Goal: Find specific page/section: Find specific page/section

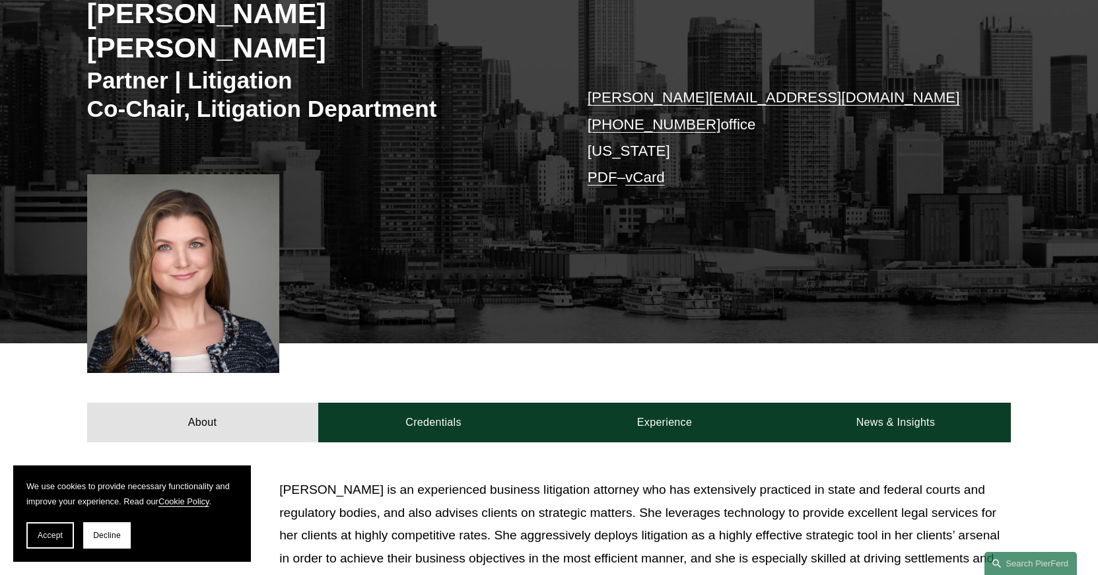
scroll to position [232, 0]
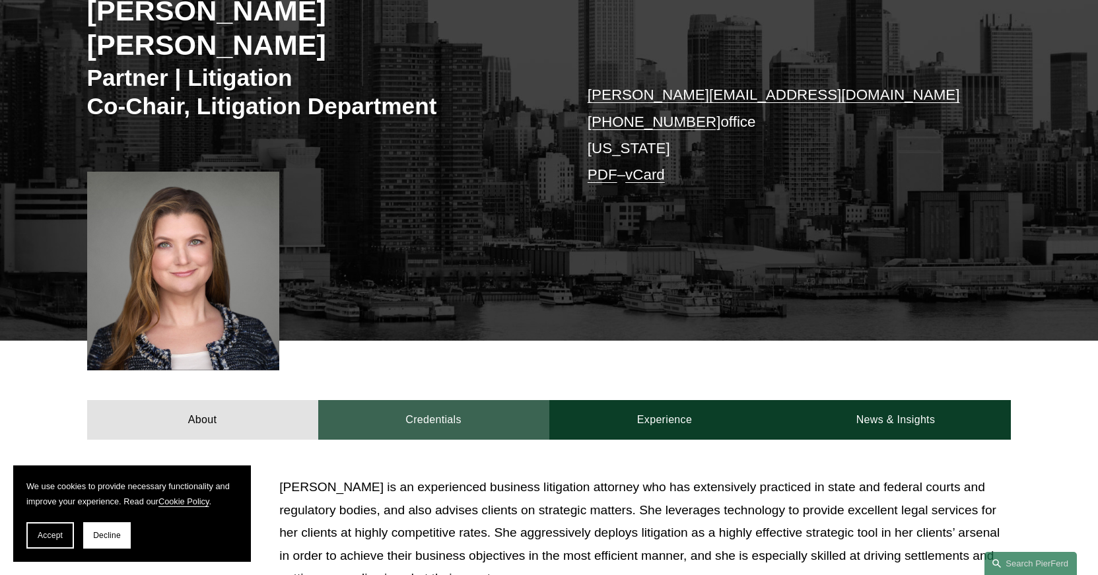
click at [460, 400] on link "Credentials" at bounding box center [433, 420] width 231 height 40
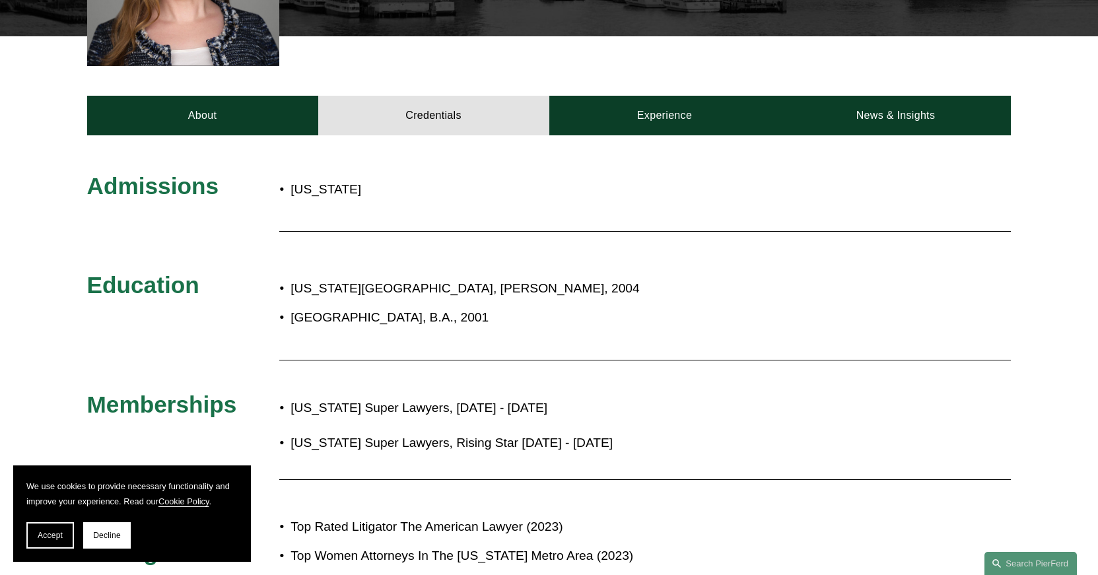
scroll to position [0, 0]
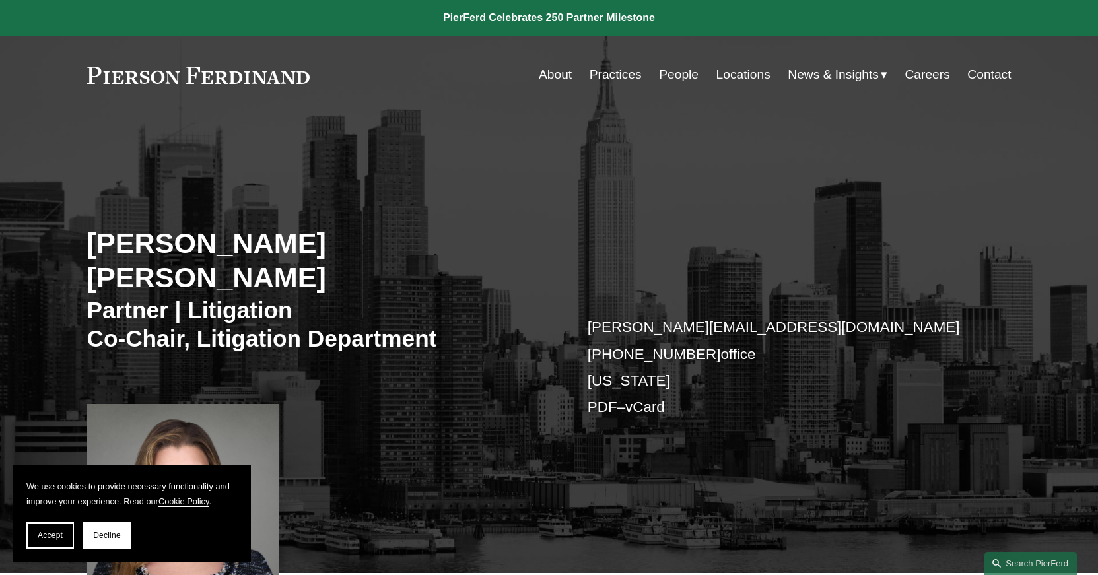
click at [602, 78] on link "Practices" at bounding box center [616, 74] width 52 height 25
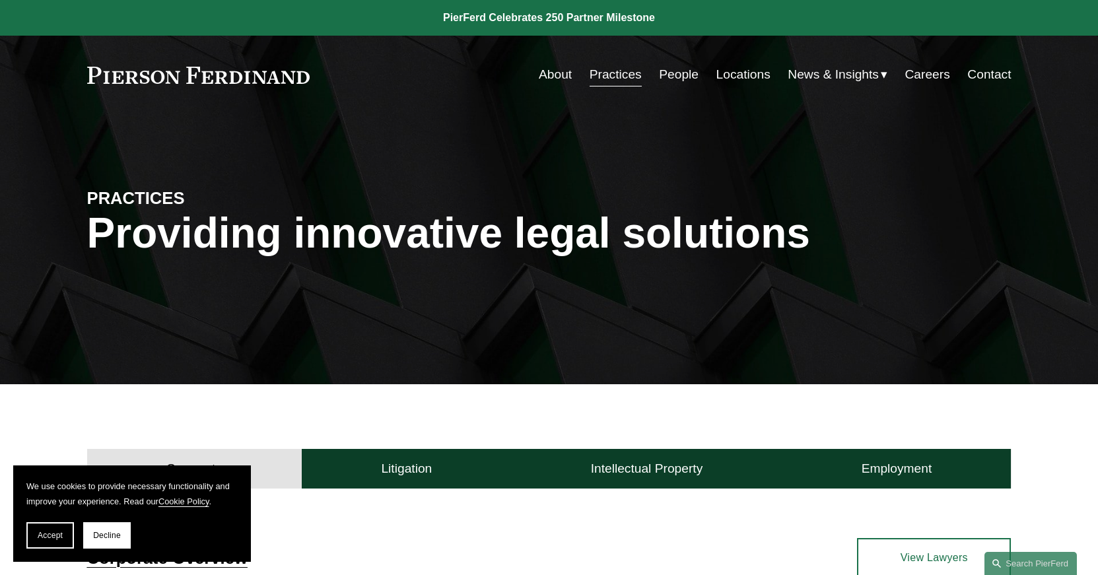
click at [738, 70] on link "Locations" at bounding box center [744, 74] width 54 height 25
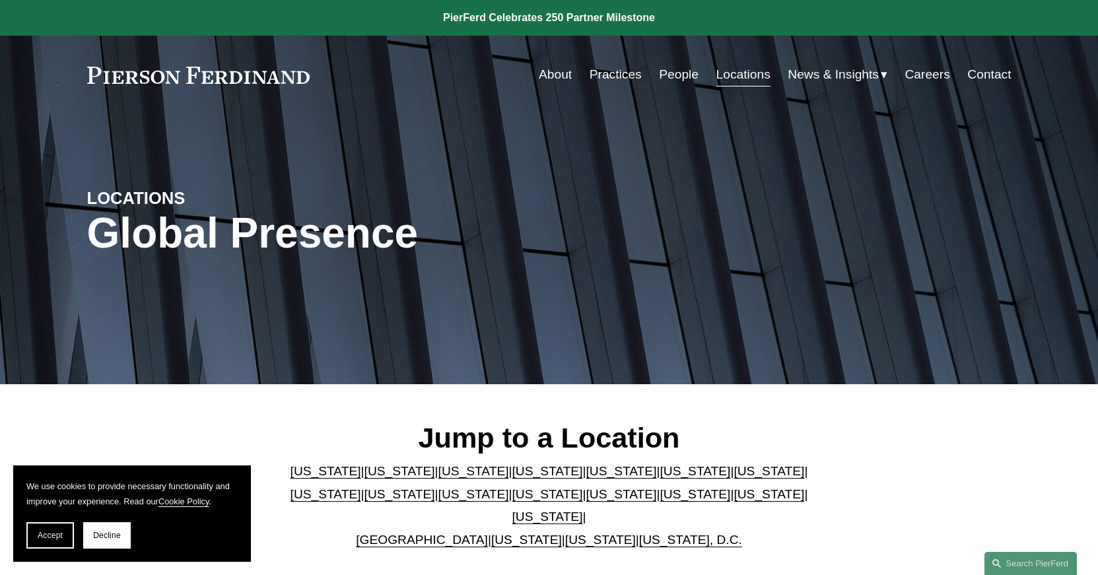
scroll to position [52, 0]
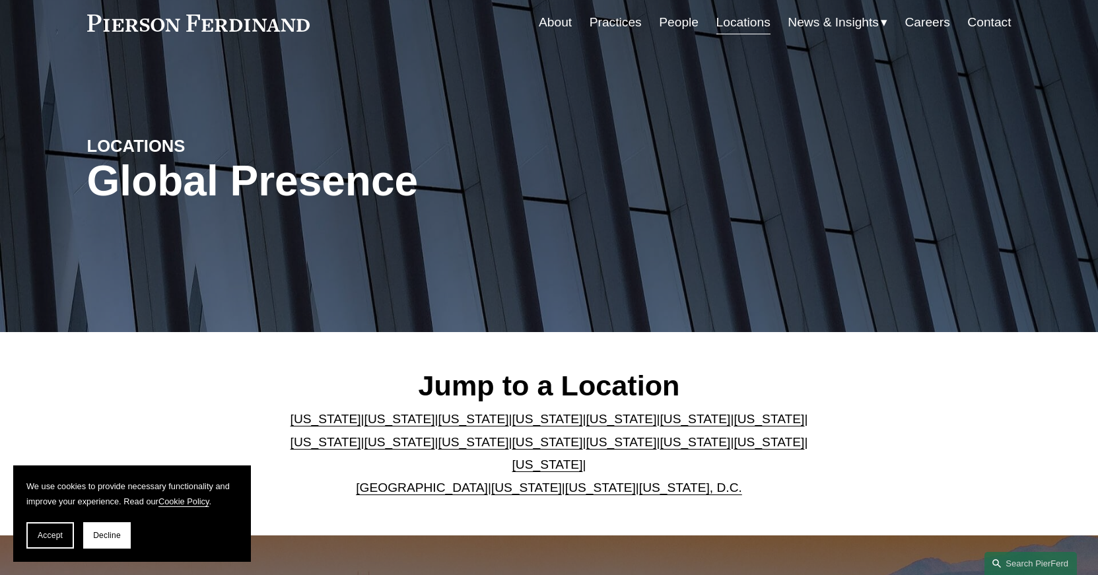
click at [438, 447] on link "[US_STATE]" at bounding box center [473, 442] width 71 height 14
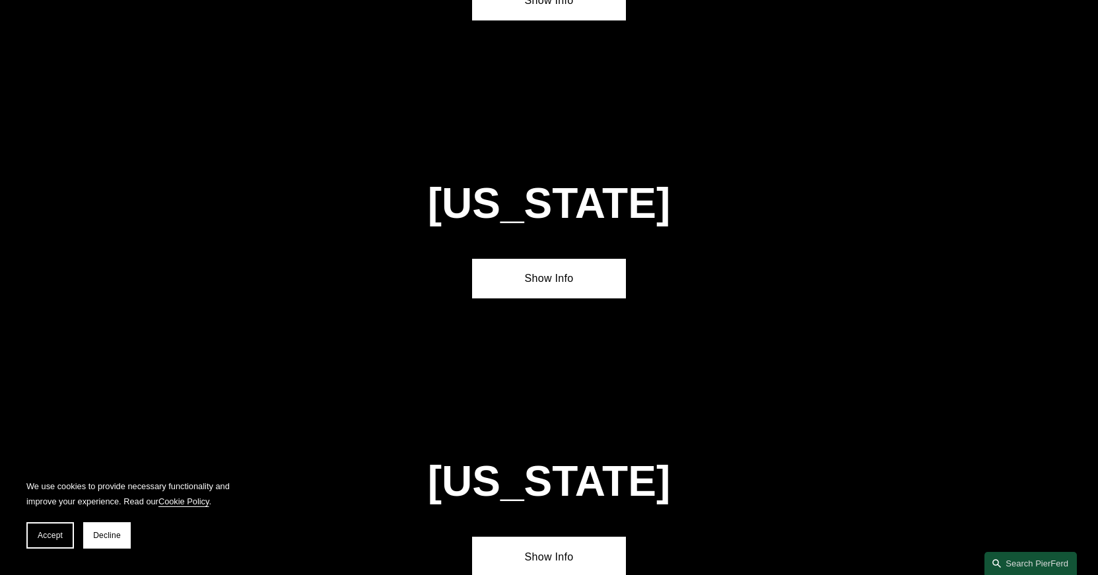
scroll to position [3081, 0]
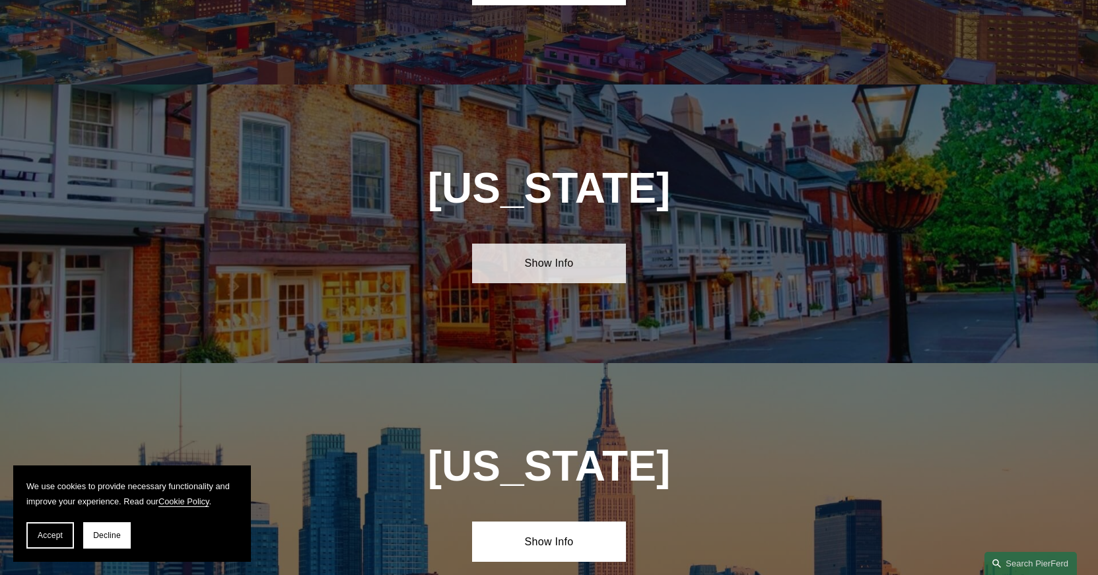
click at [567, 244] on link "Show Info" at bounding box center [549, 264] width 154 height 40
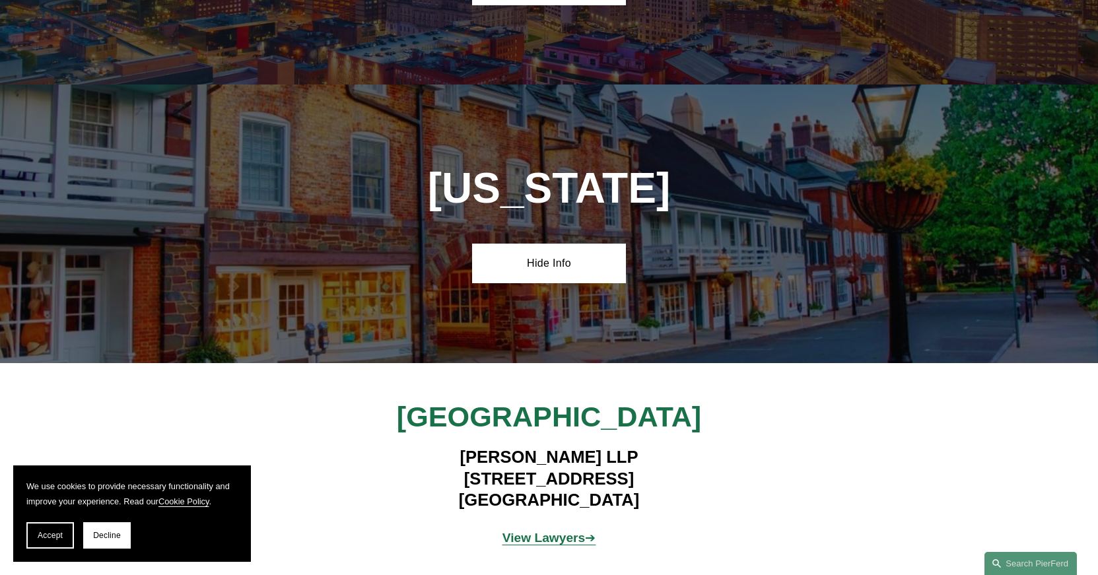
click at [552, 531] on strong "View Lawyers" at bounding box center [544, 538] width 83 height 14
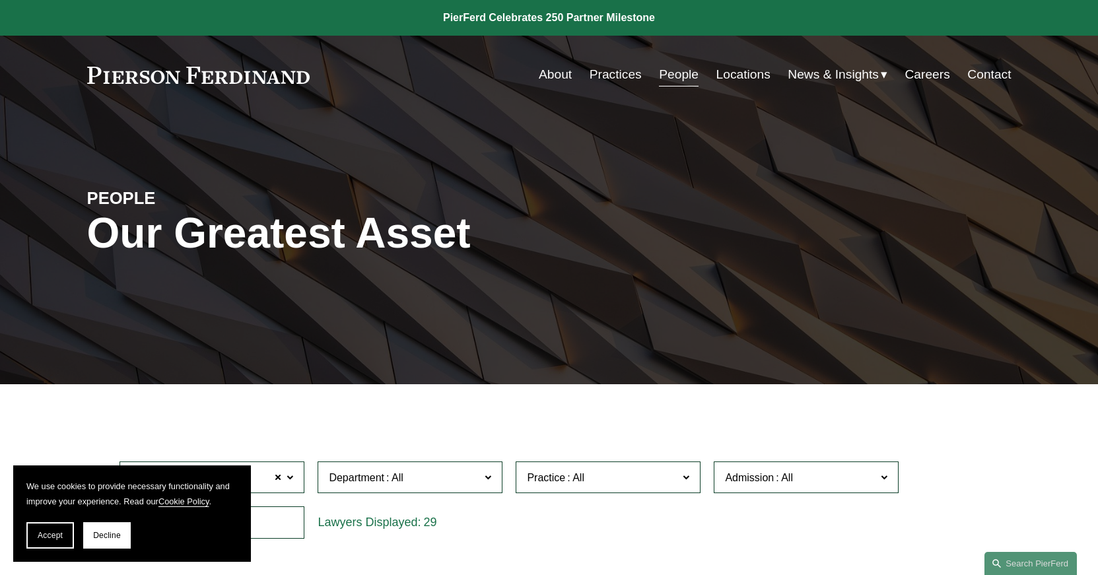
click at [742, 76] on link "Locations" at bounding box center [744, 74] width 54 height 25
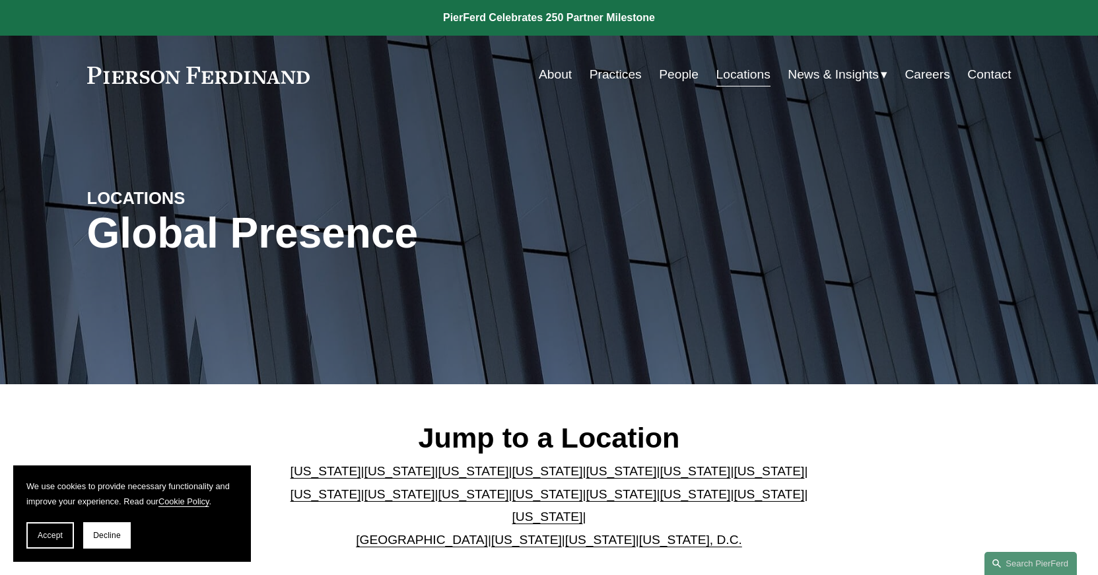
click at [586, 478] on link "[US_STATE]" at bounding box center [621, 471] width 71 height 14
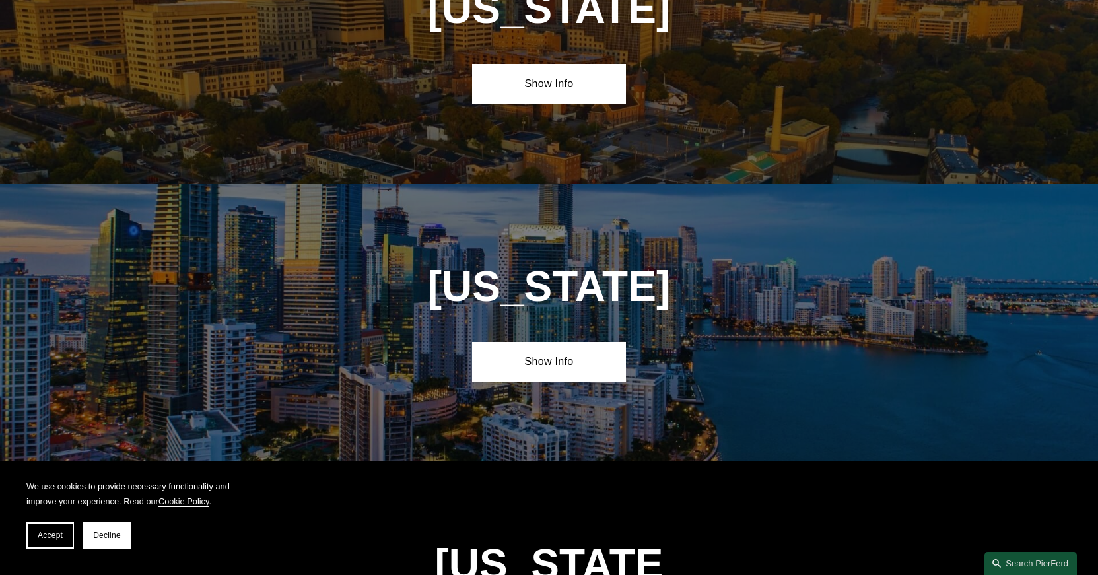
scroll to position [1691, 0]
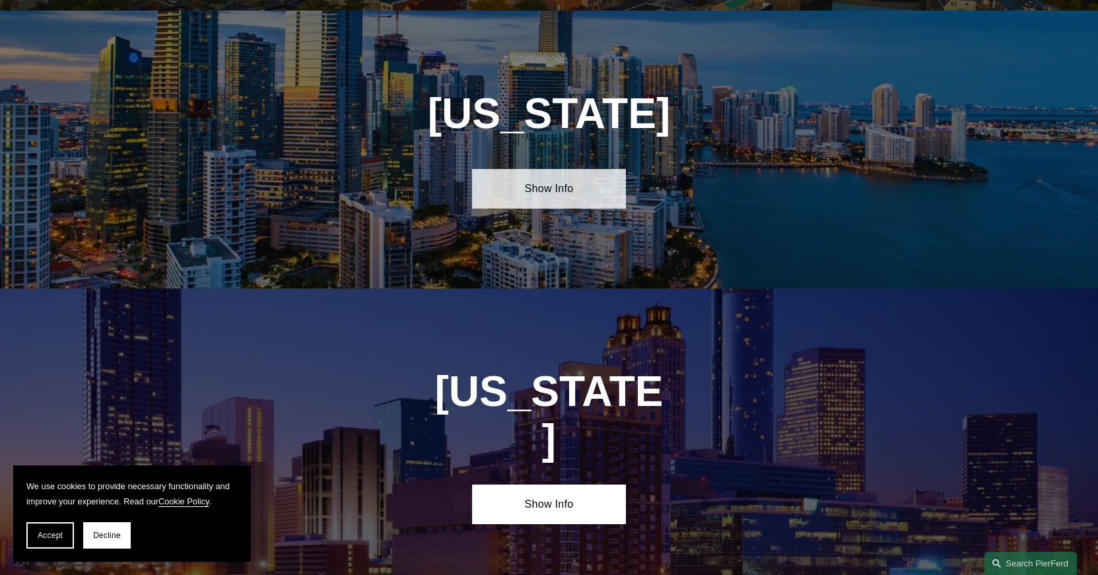
click at [553, 175] on link "Show Info" at bounding box center [549, 189] width 154 height 40
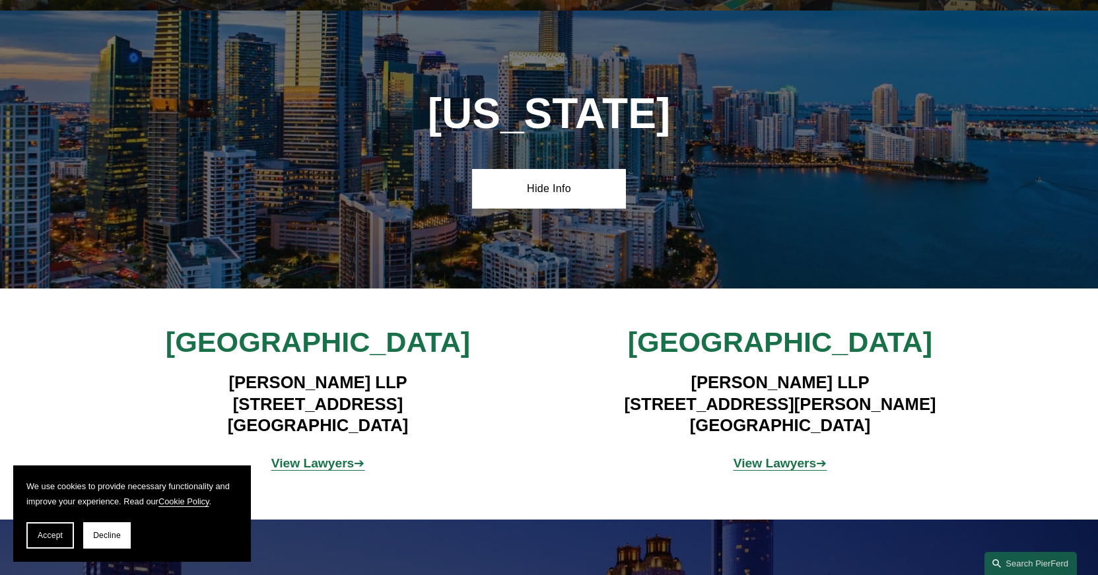
click at [322, 456] on strong "View Lawyers" at bounding box center [312, 463] width 83 height 14
click at [783, 456] on strong "View Lawyers" at bounding box center [775, 463] width 83 height 14
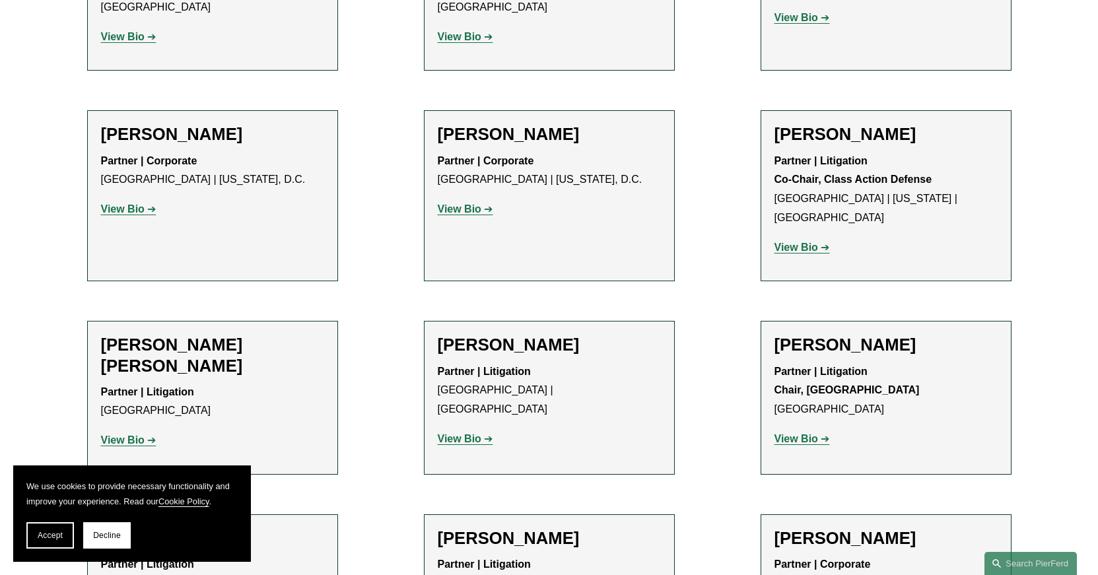
scroll to position [1173, 0]
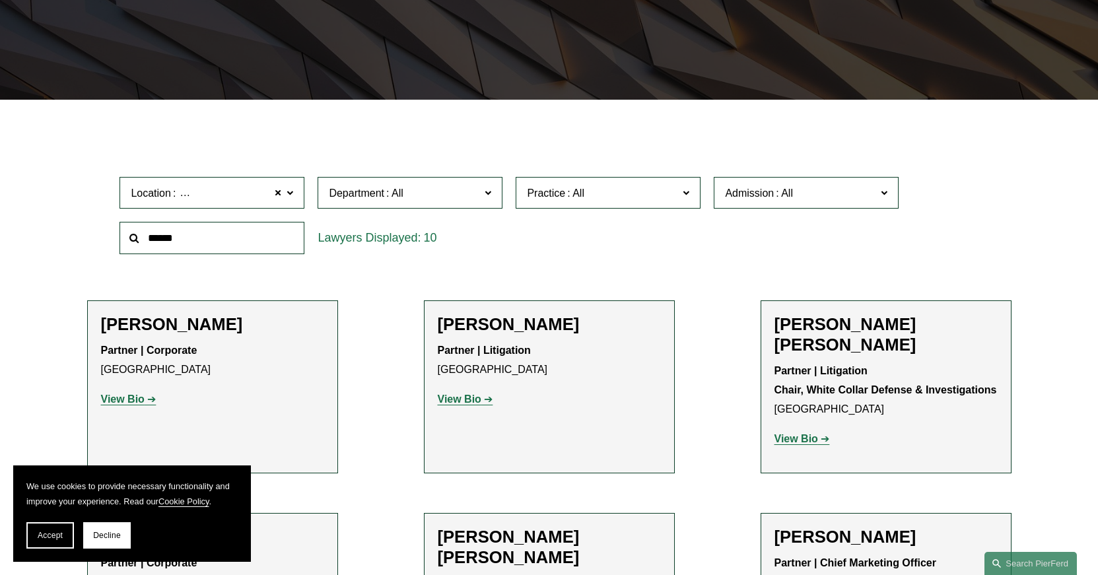
scroll to position [314, 0]
